Goal: Information Seeking & Learning: Learn about a topic

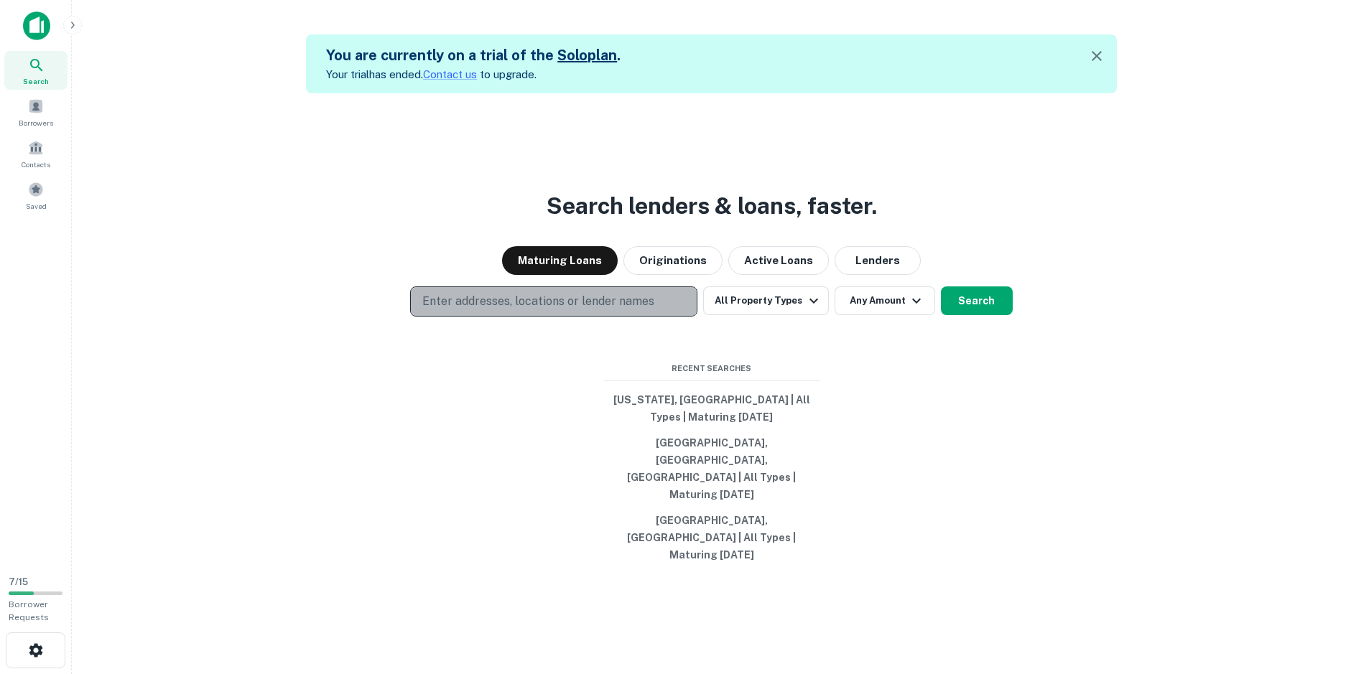
click at [539, 310] on p "Enter addresses, locations or lender names" at bounding box center [538, 301] width 232 height 17
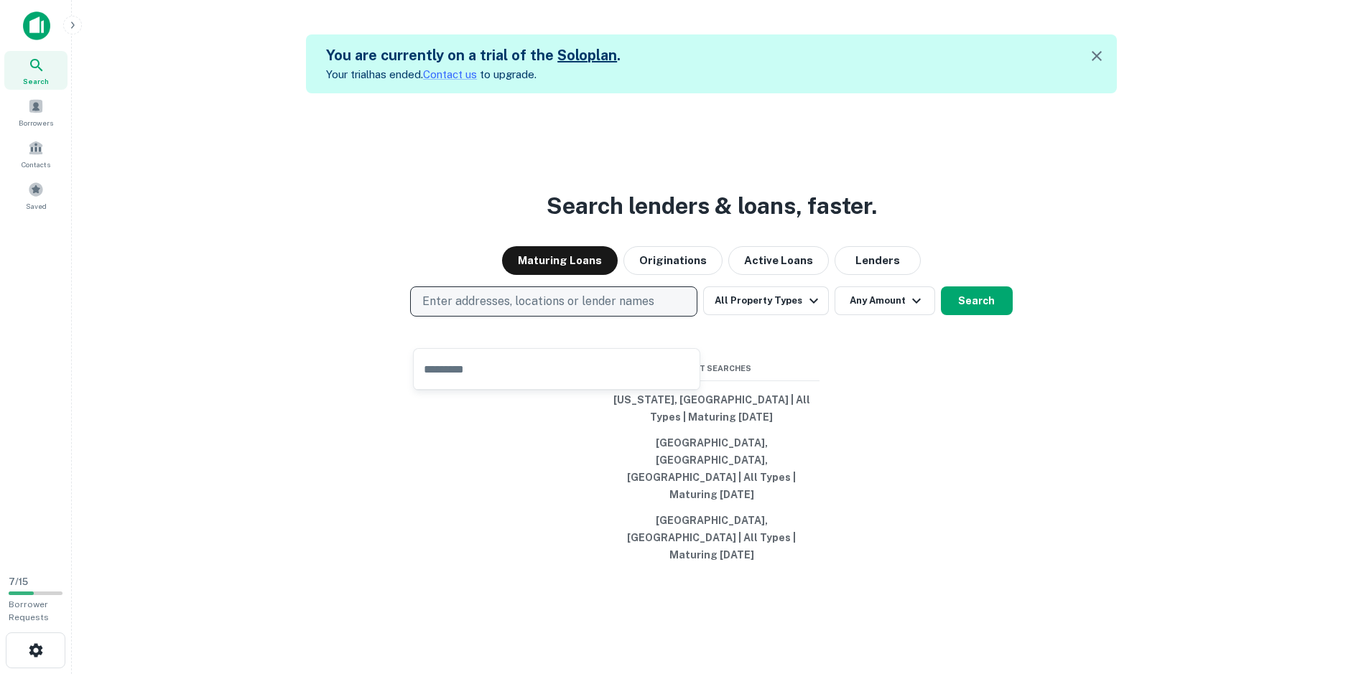
drag, startPoint x: 535, startPoint y: 326, endPoint x: 463, endPoint y: 328, distance: 72.6
click at [463, 310] on p "Enter addresses, locations or lender names" at bounding box center [538, 301] width 232 height 17
click at [458, 310] on p "Enter addresses, locations or lender names" at bounding box center [538, 301] width 232 height 17
drag, startPoint x: 458, startPoint y: 330, endPoint x: 451, endPoint y: 334, distance: 7.8
click at [451, 310] on p "Enter addresses, locations or lender names" at bounding box center [538, 301] width 232 height 17
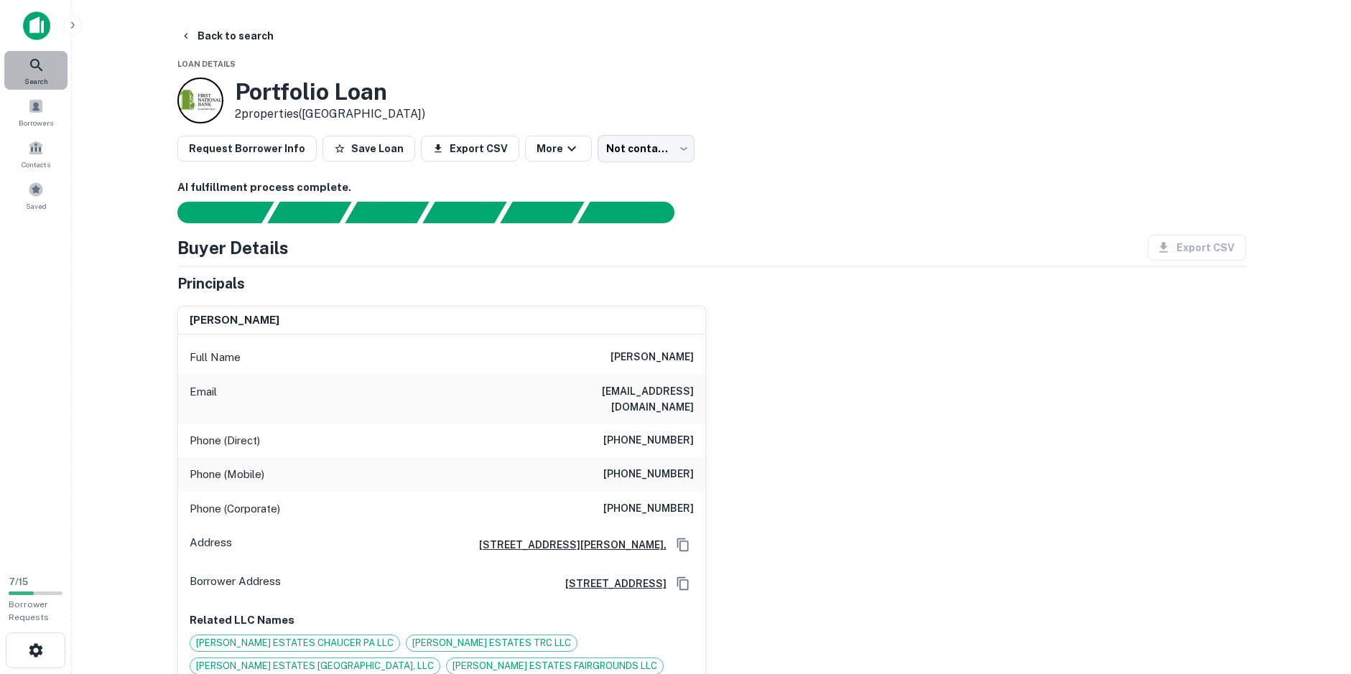
click at [39, 65] on icon at bounding box center [36, 65] width 12 height 12
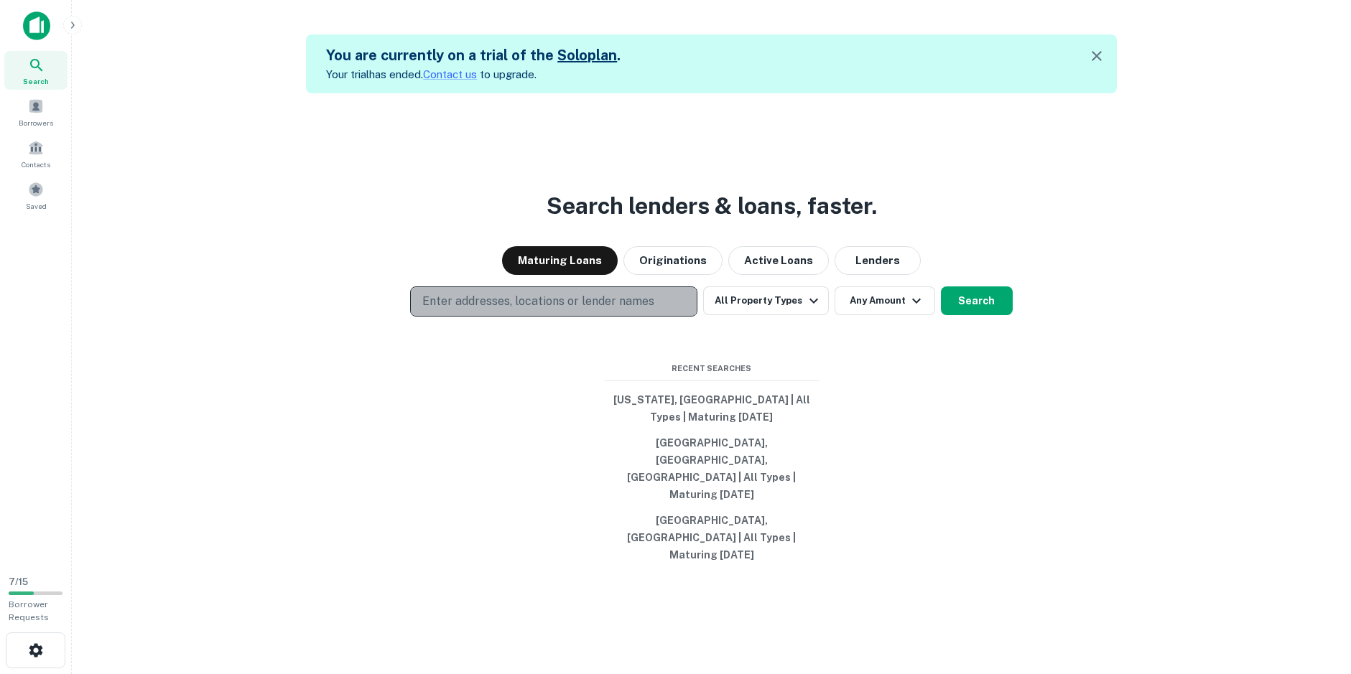
click at [491, 310] on p "Enter addresses, locations or lender names" at bounding box center [538, 301] width 232 height 17
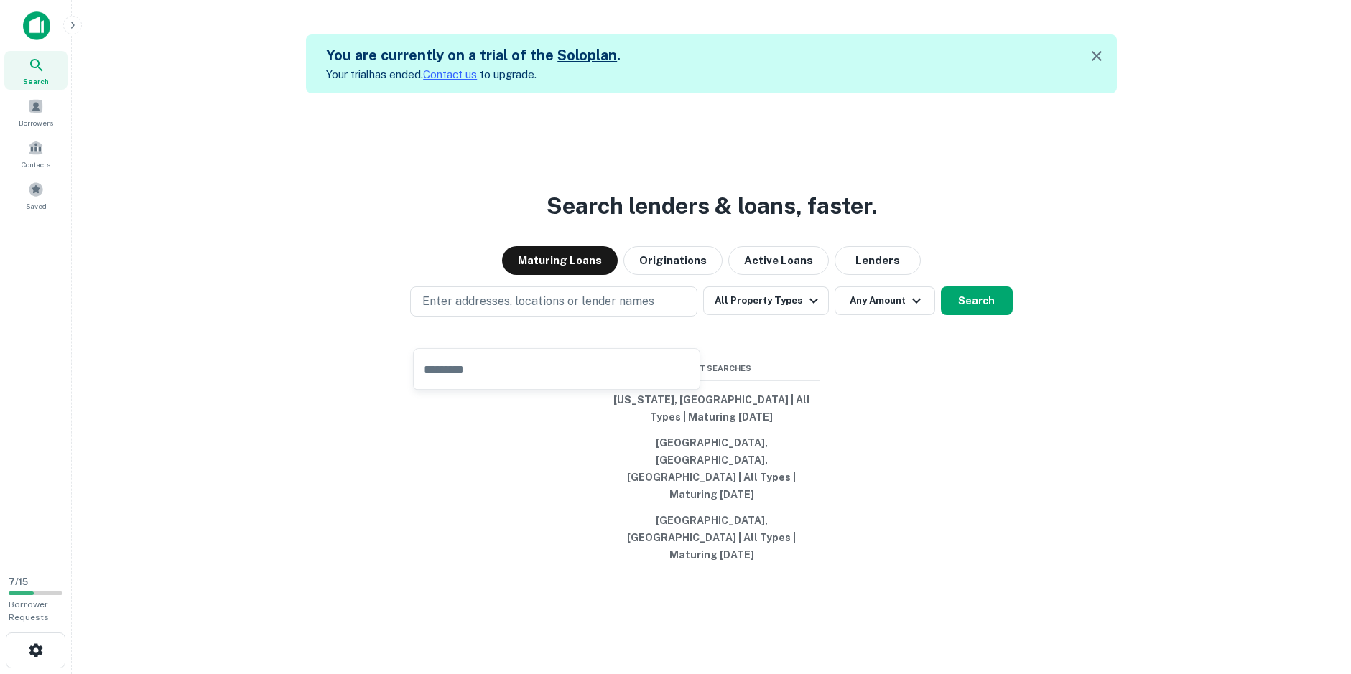
click at [463, 72] on link "Contact us" at bounding box center [450, 74] width 54 height 12
click at [437, 158] on div "Search lenders & loans, faster. Maturing Loans Originations Active Loans Lender…" at bounding box center [711, 430] width 1256 height 674
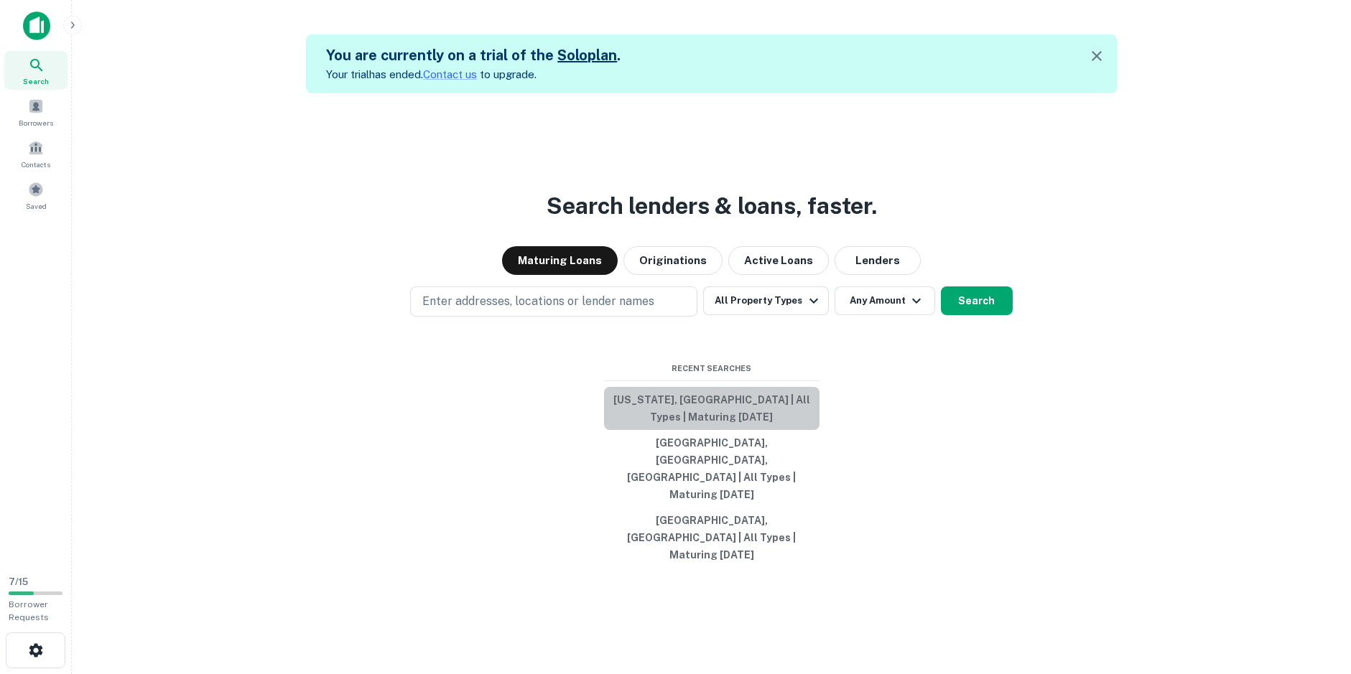
click at [639, 425] on button "[US_STATE], [GEOGRAPHIC_DATA] | All Types | Maturing [DATE]" at bounding box center [711, 408] width 215 height 43
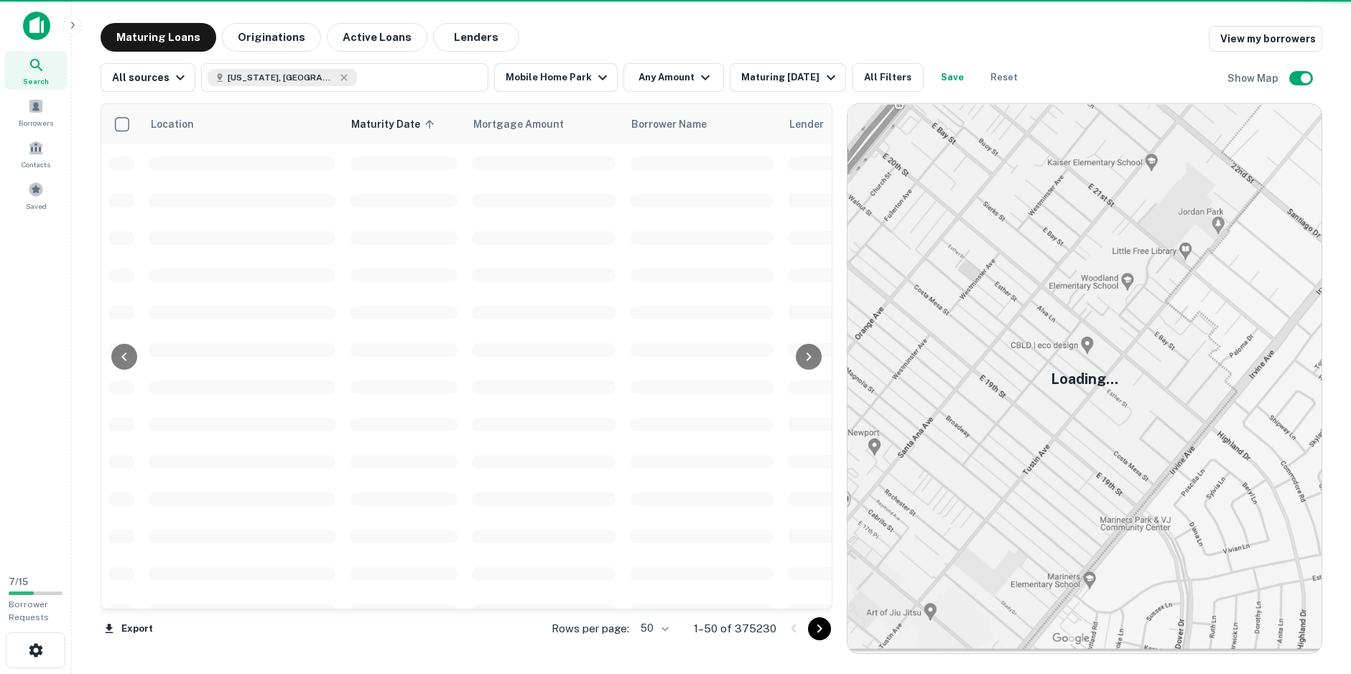
click at [585, 283] on td at bounding box center [544, 274] width 158 height 37
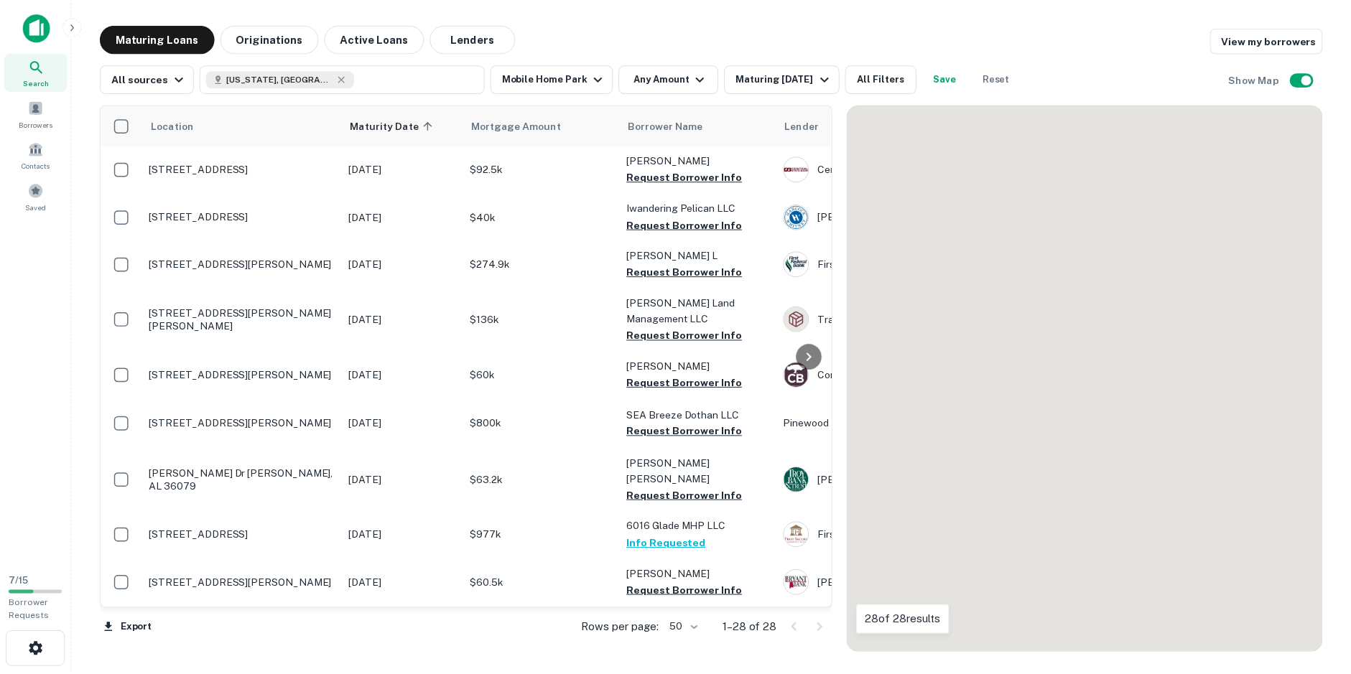
scroll to position [72, 0]
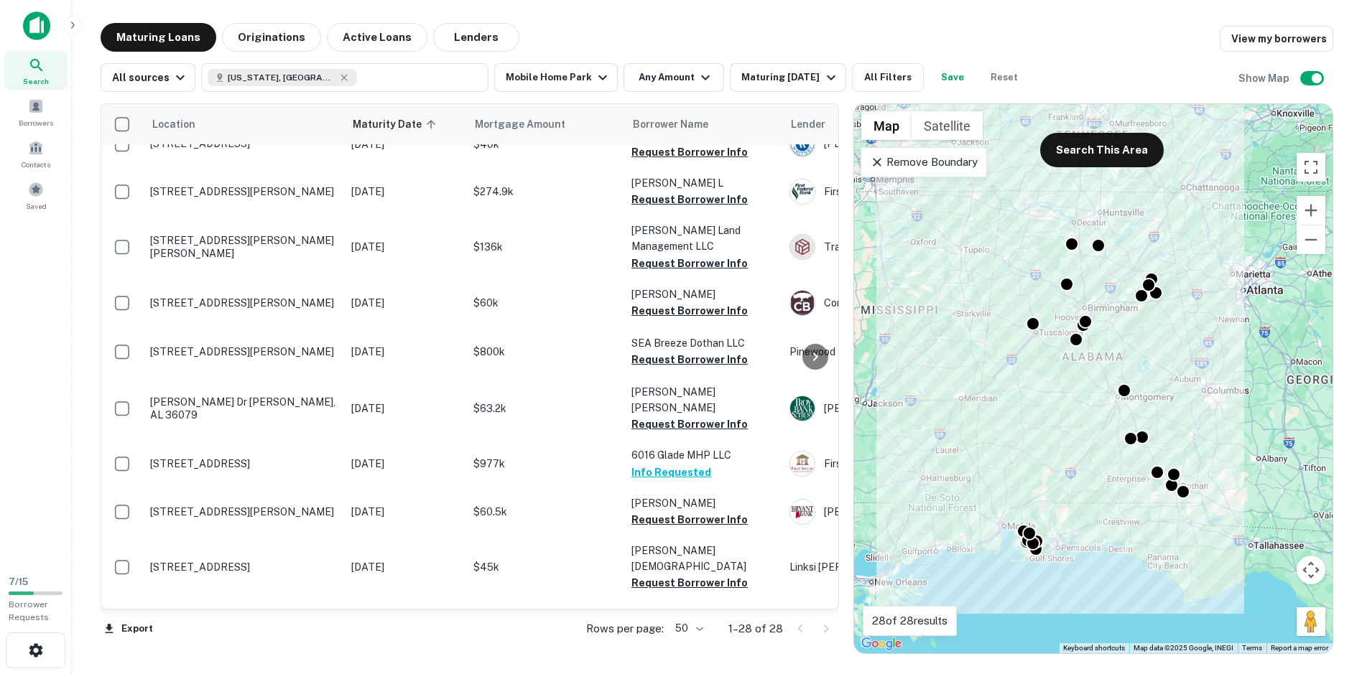
click at [45, 71] on icon at bounding box center [36, 65] width 17 height 17
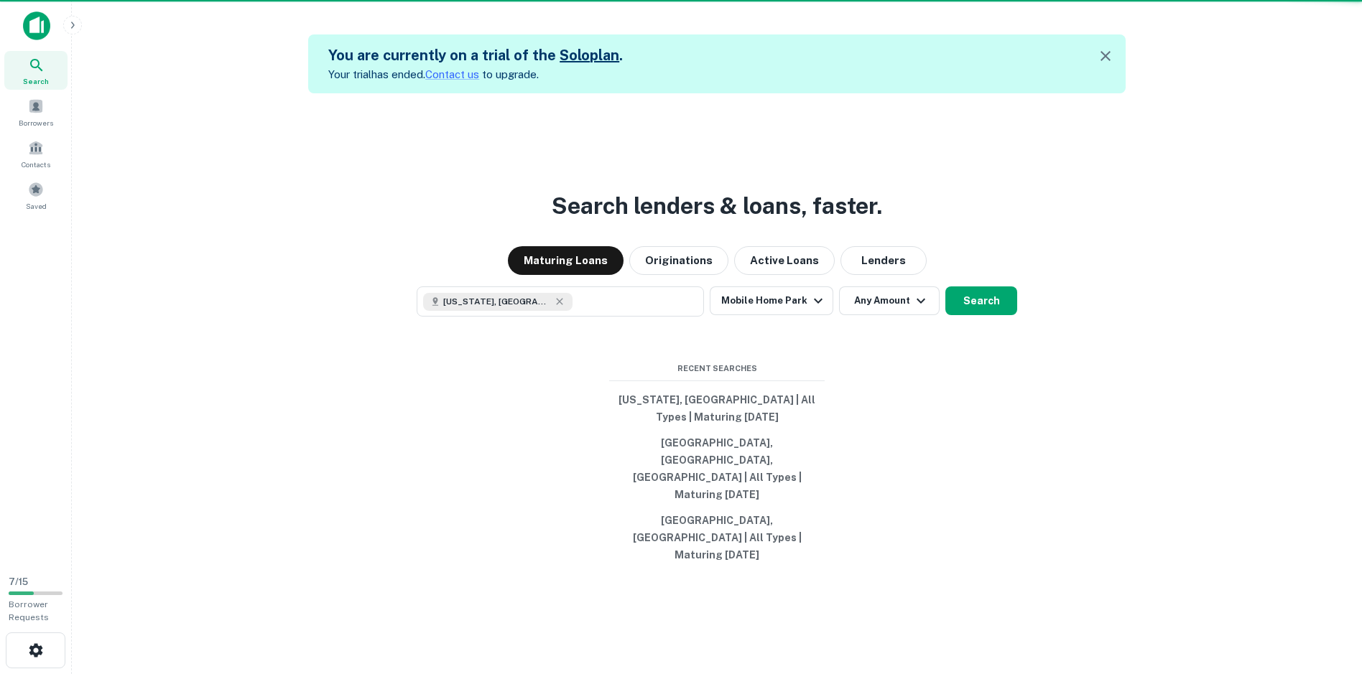
click at [295, 78] on div "You are currently on a trial of the Solo plan . Your trial has ended. Contact u…" at bounding box center [716, 360] width 1267 height 674
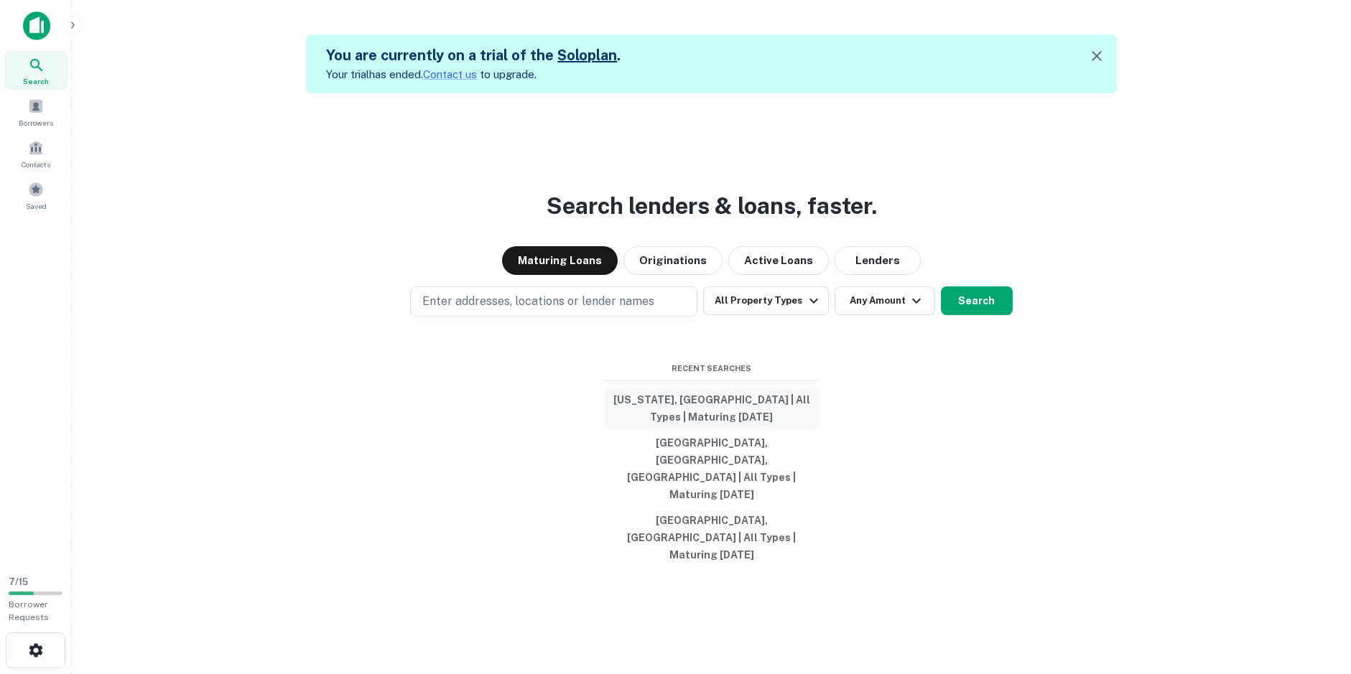
click at [623, 425] on button "[US_STATE], [GEOGRAPHIC_DATA] | All Types | Maturing [DATE]" at bounding box center [711, 408] width 215 height 43
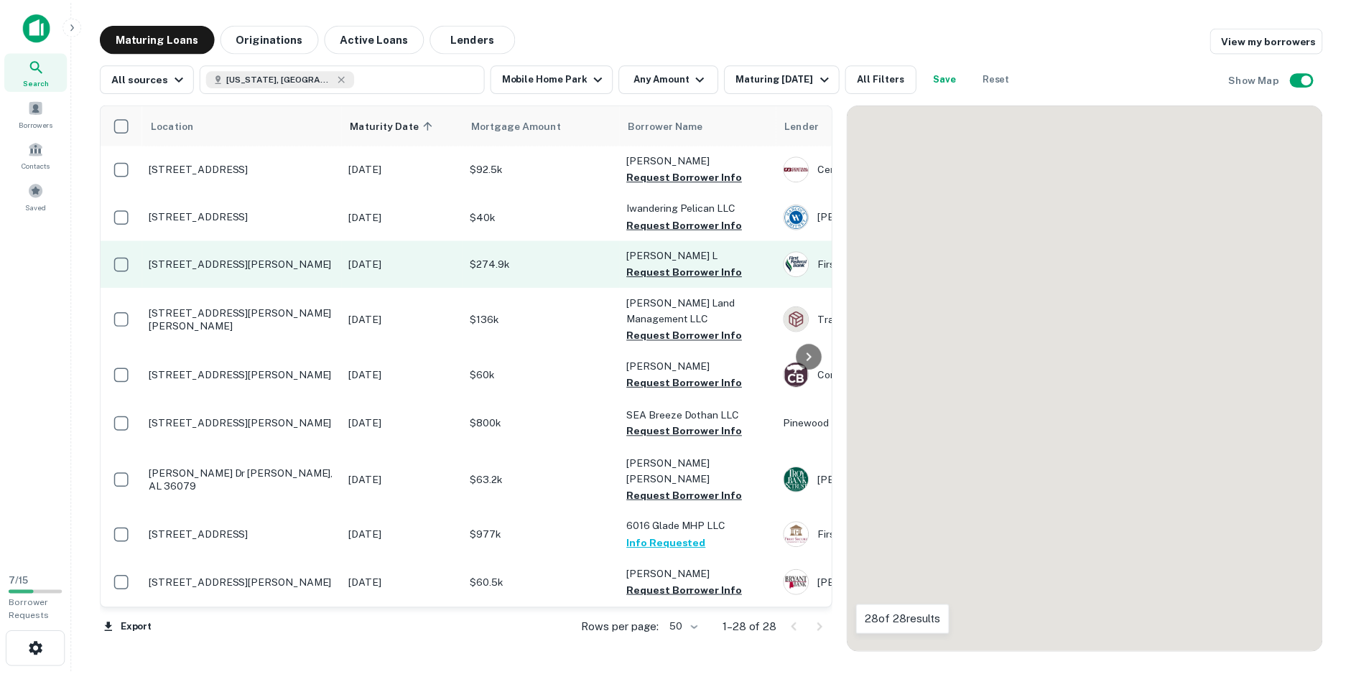
scroll to position [72, 0]
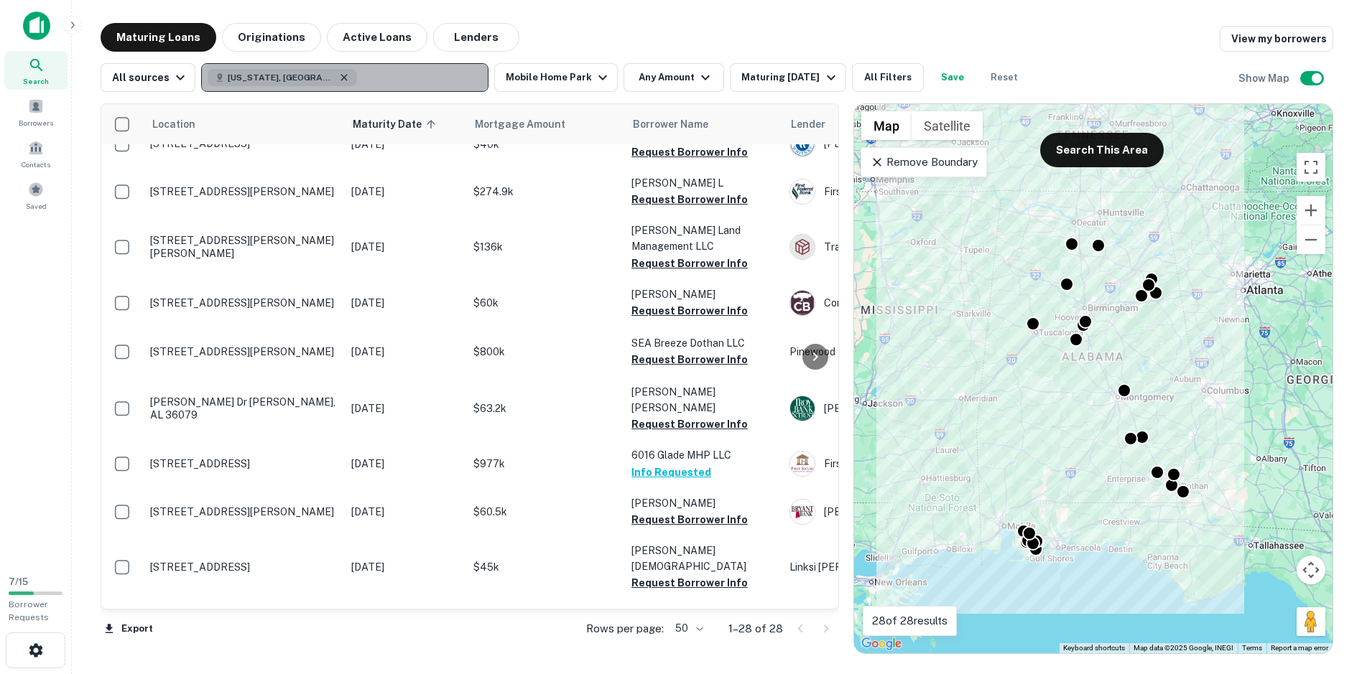
drag, startPoint x: 314, startPoint y: 76, endPoint x: 293, endPoint y: 79, distance: 21.0
click at [341, 79] on icon "button" at bounding box center [344, 77] width 6 height 6
click at [284, 83] on p "Enter addresses, locations or lender names" at bounding box center [329, 77] width 232 height 17
click at [284, 79] on p "Enter addresses, locations or lender names" at bounding box center [329, 77] width 232 height 17
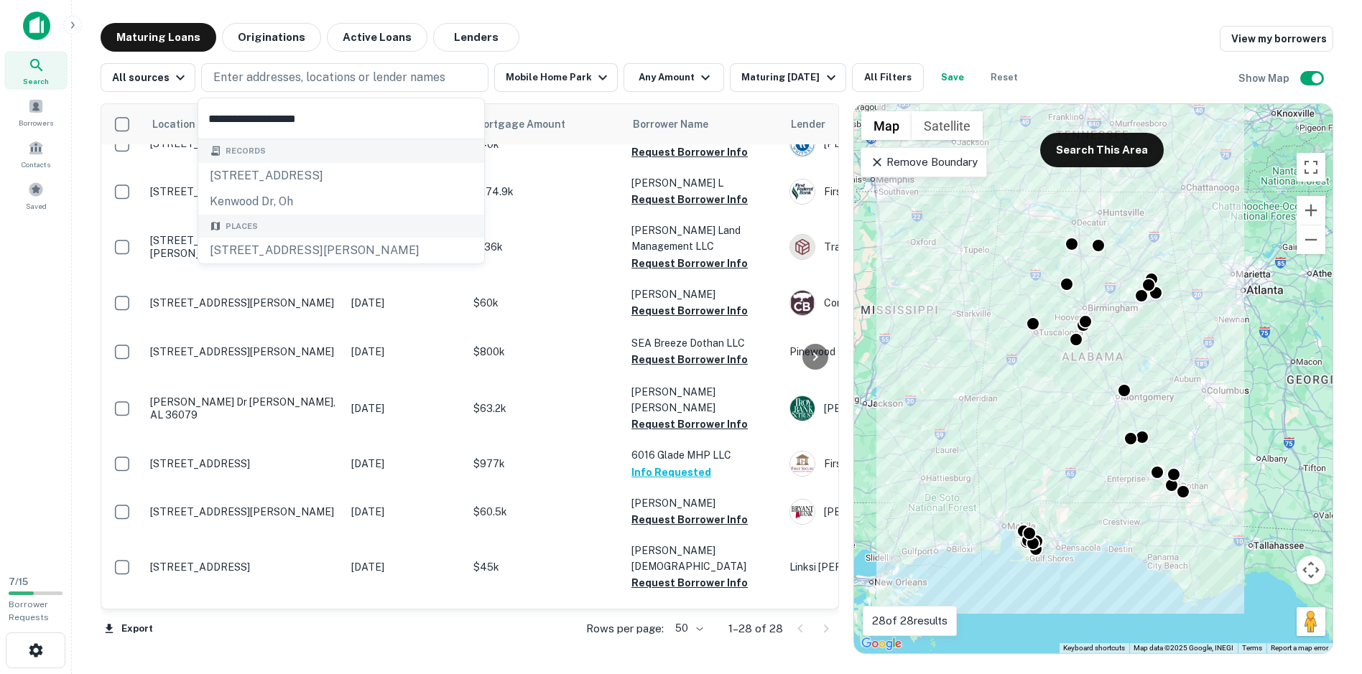
type input "**********"
click at [262, 201] on div "kenwood dr, oh" at bounding box center [341, 202] width 286 height 26
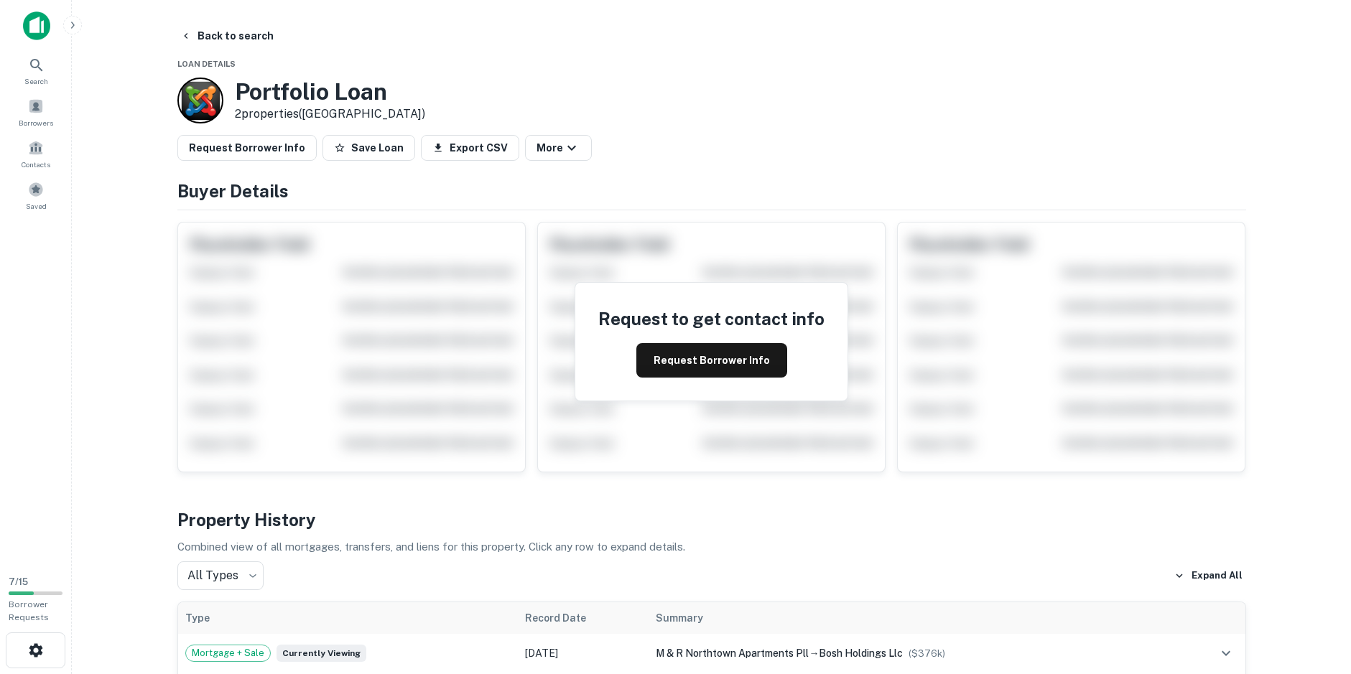
click at [194, 101] on div at bounding box center [200, 101] width 46 height 46
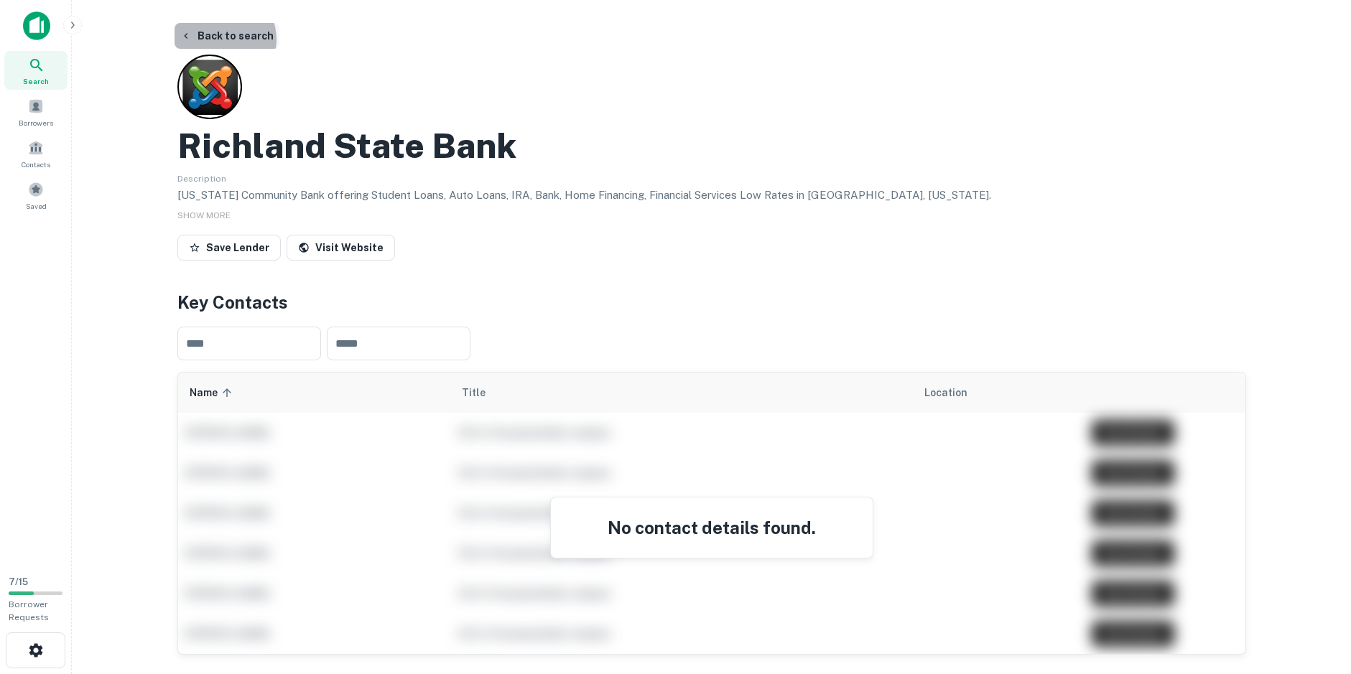
click at [221, 40] on button "Back to search" at bounding box center [227, 36] width 105 height 26
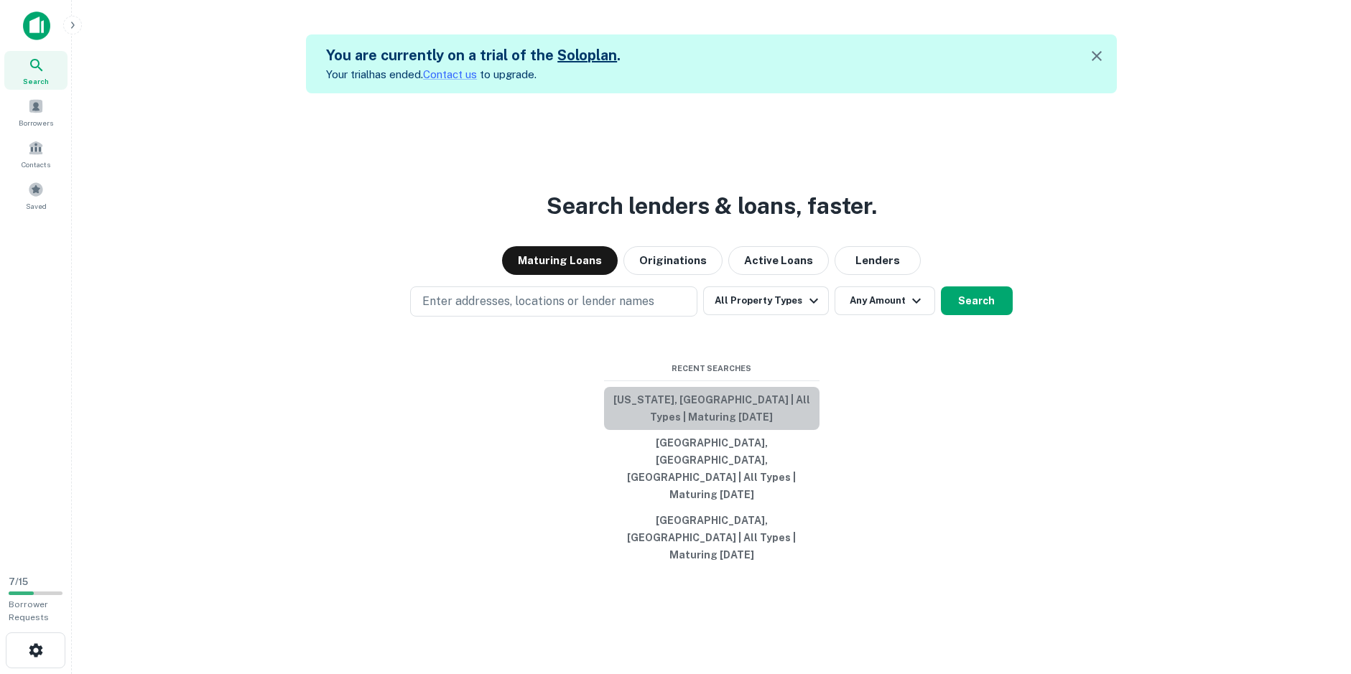
click at [629, 426] on button "[US_STATE], [GEOGRAPHIC_DATA] | All Types | Maturing [DATE]" at bounding box center [711, 408] width 215 height 43
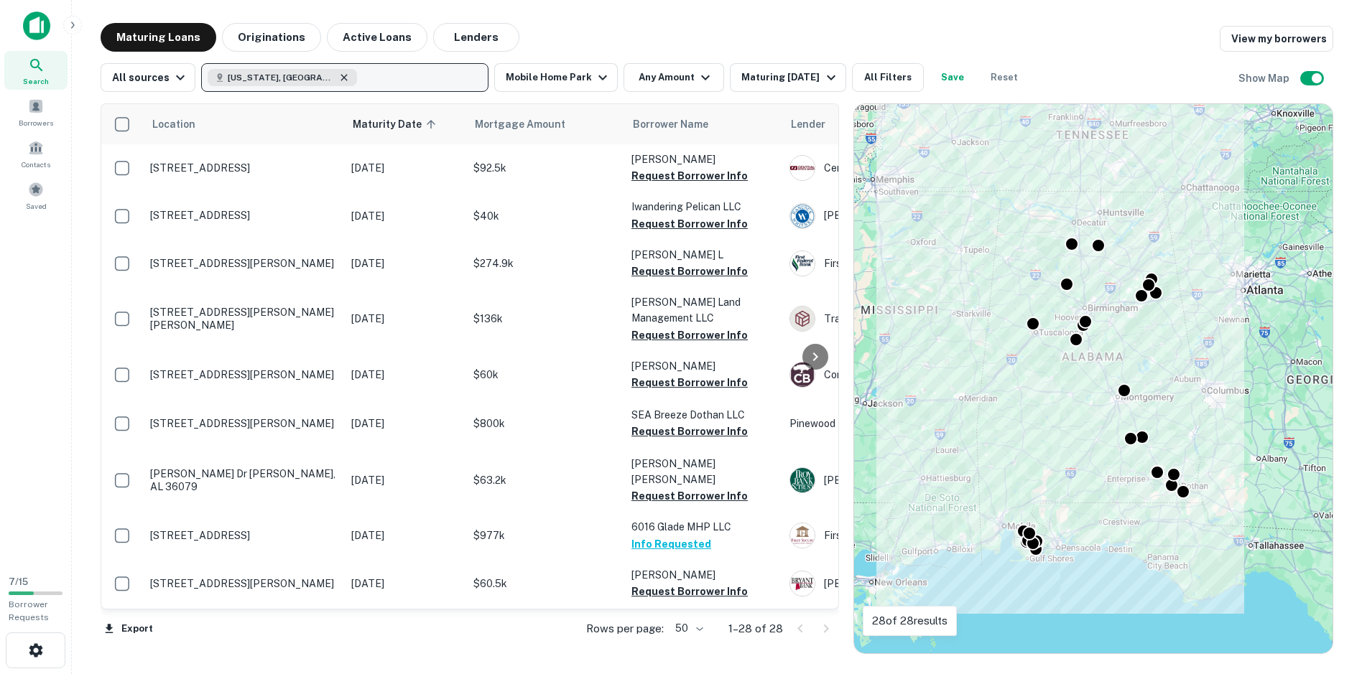
click at [338, 74] on icon "button" at bounding box center [343, 77] width 11 height 11
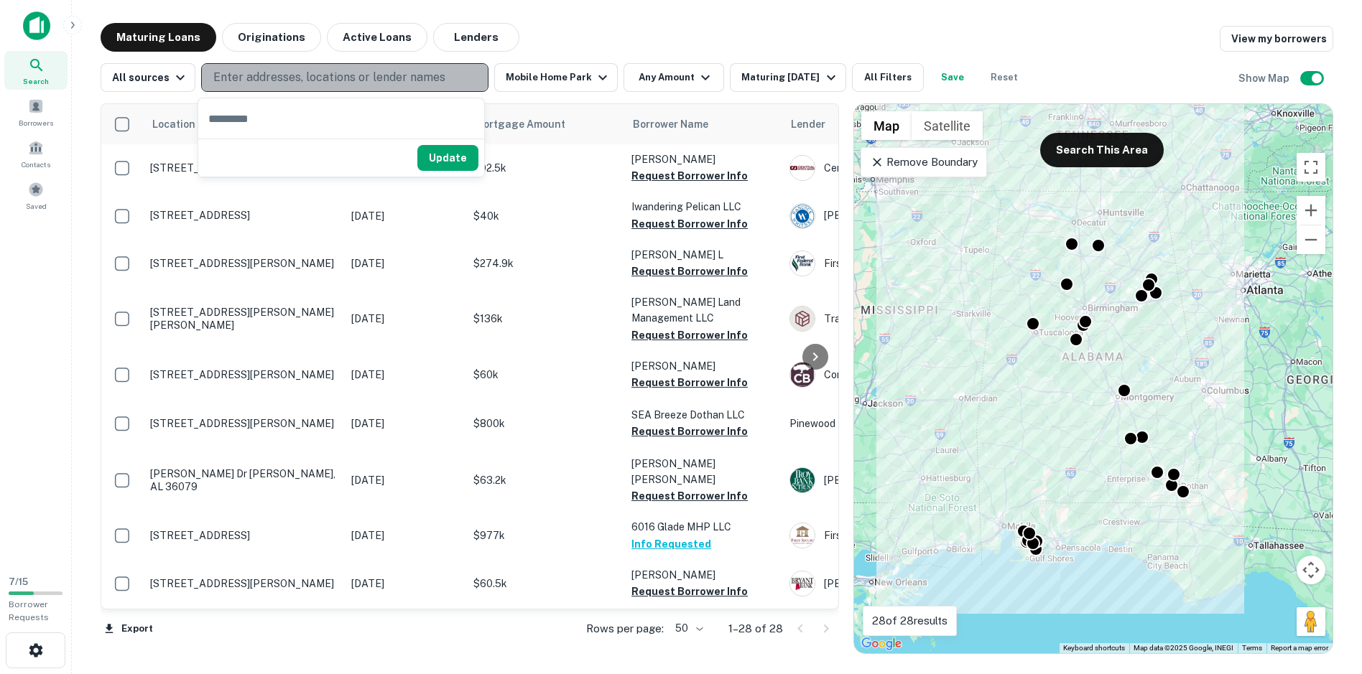
click at [325, 78] on p "Enter addresses, locations or lender names" at bounding box center [329, 77] width 232 height 17
click at [278, 73] on p "Enter addresses, locations or lender names" at bounding box center [329, 77] width 232 height 17
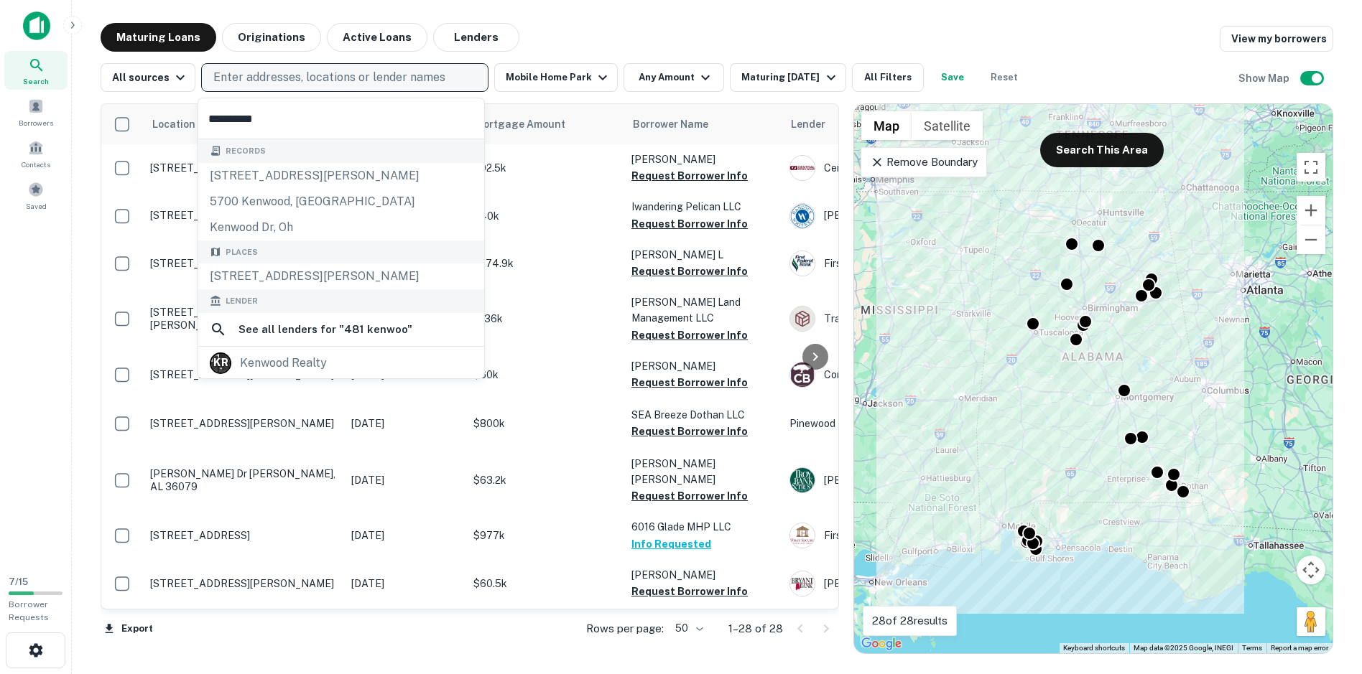
type input "**********"
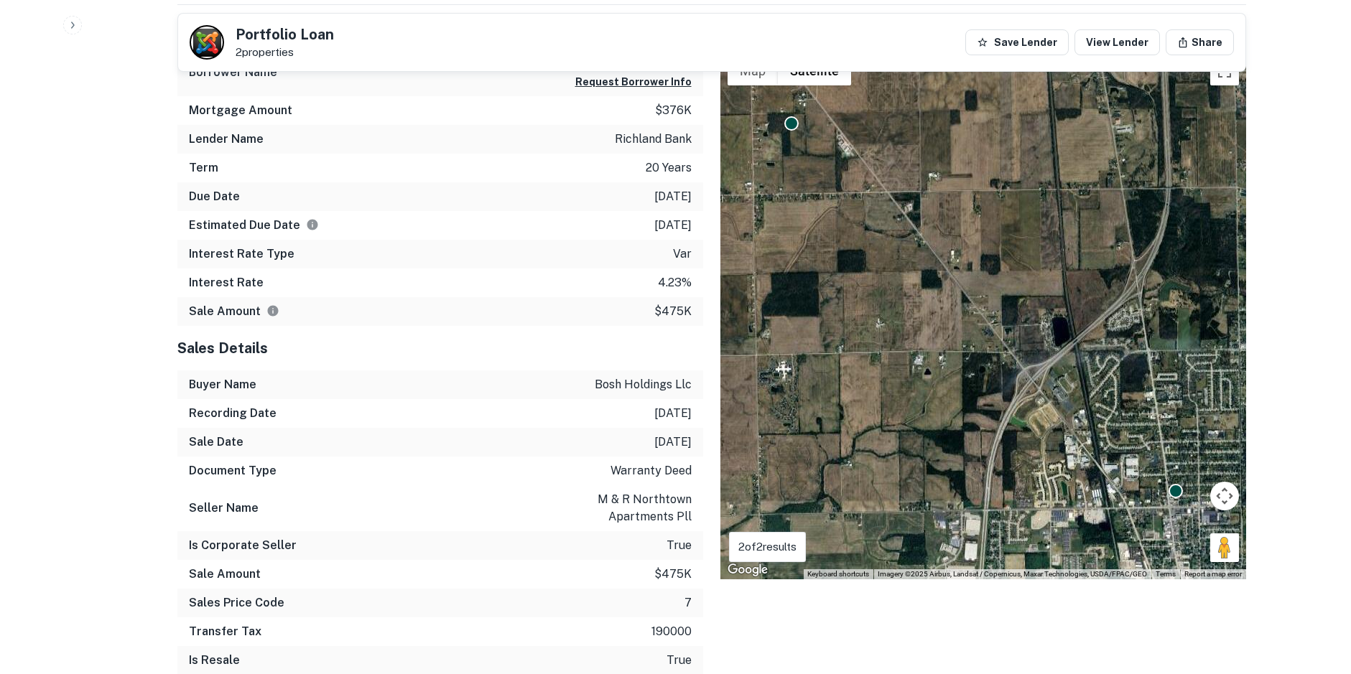
scroll to position [718, 0]
